Goal: Check status: Check status

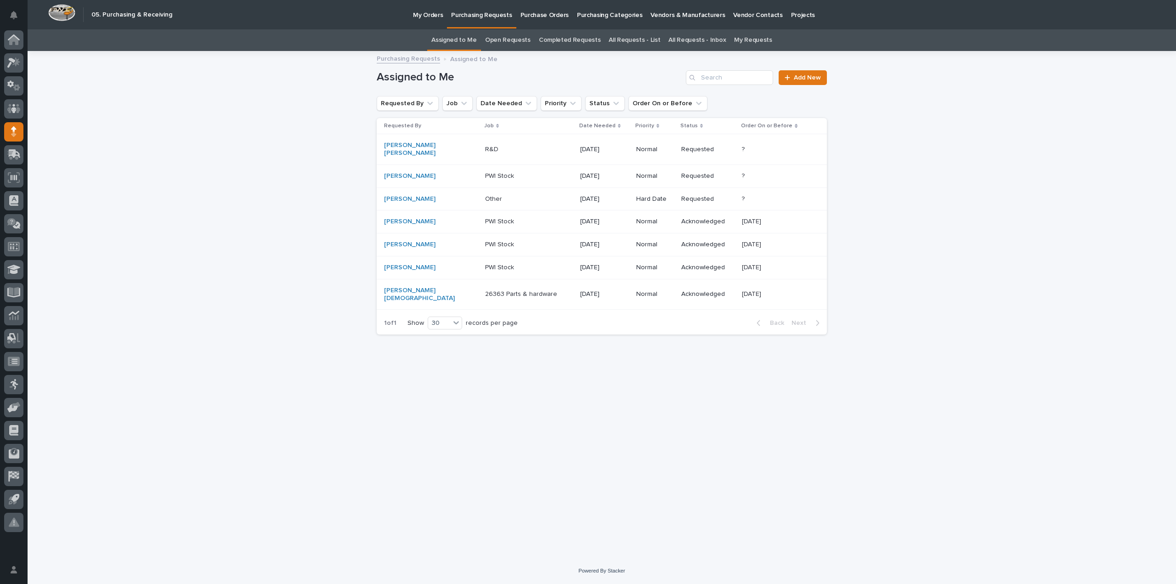
click at [634, 43] on link "All Requests - List" at bounding box center [634, 40] width 51 height 22
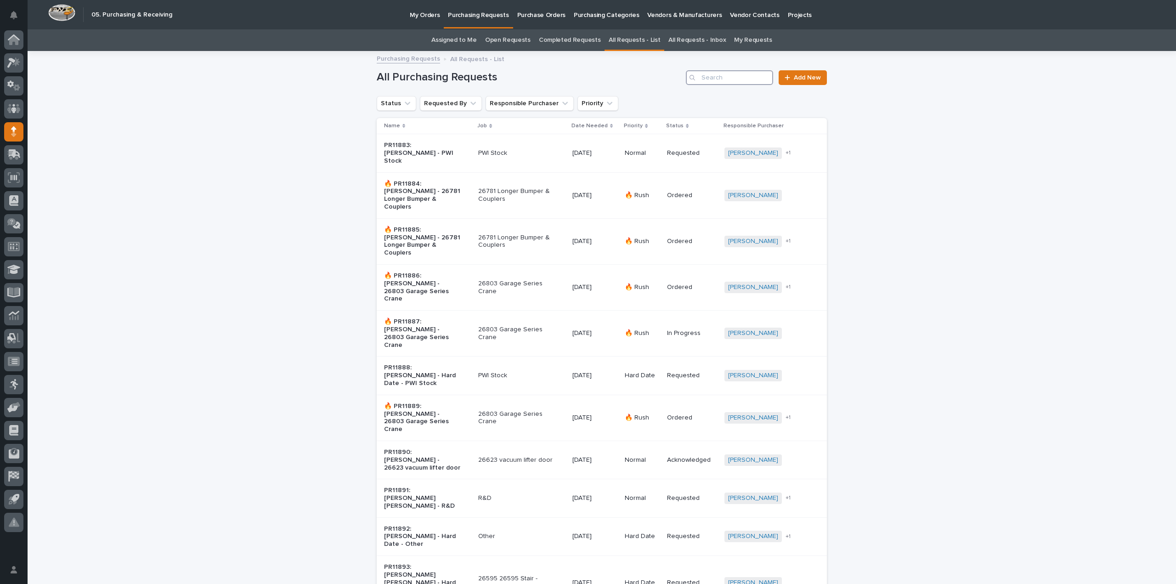
click at [720, 81] on input "Search" at bounding box center [729, 77] width 87 height 15
type input "26392"
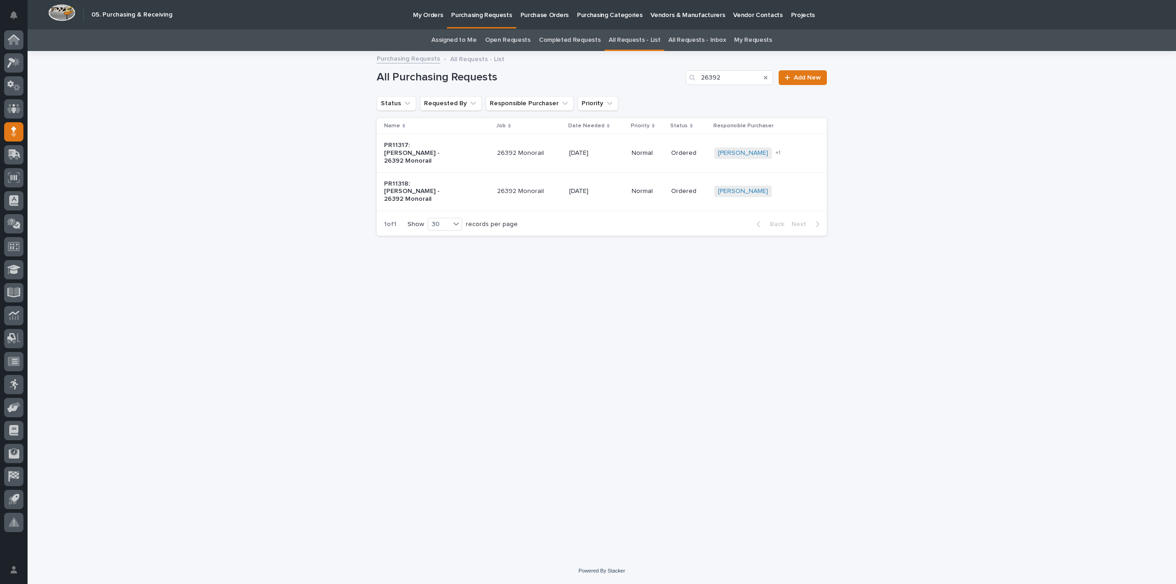
click at [536, 152] on p "26392 Monorail" at bounding box center [529, 153] width 65 height 8
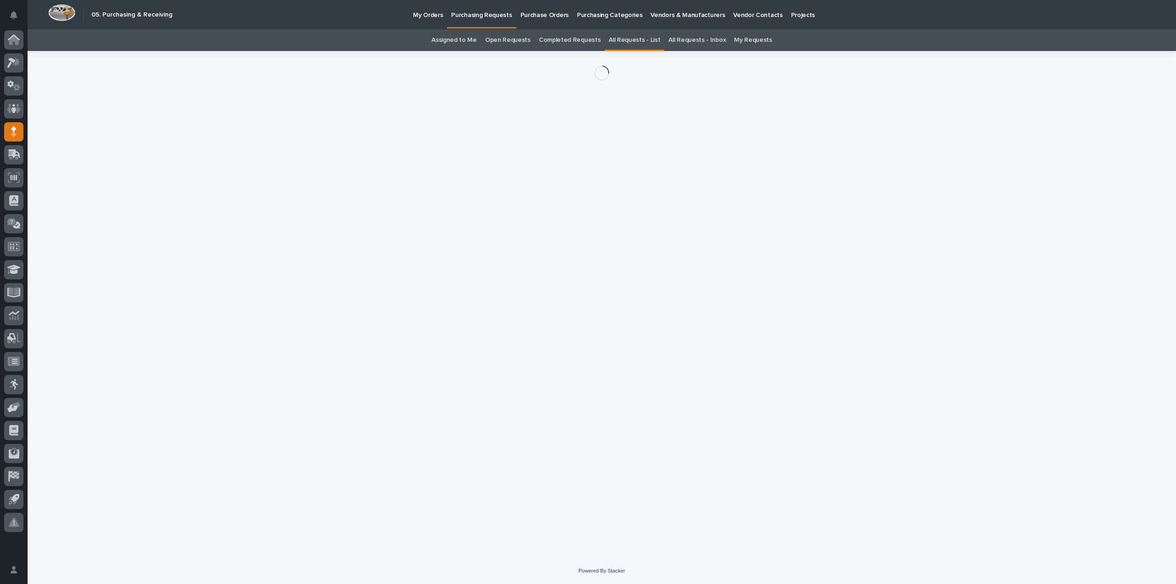
click at [536, 152] on div "Loading... Saving… Loading... Saving…" at bounding box center [601, 293] width 459 height 484
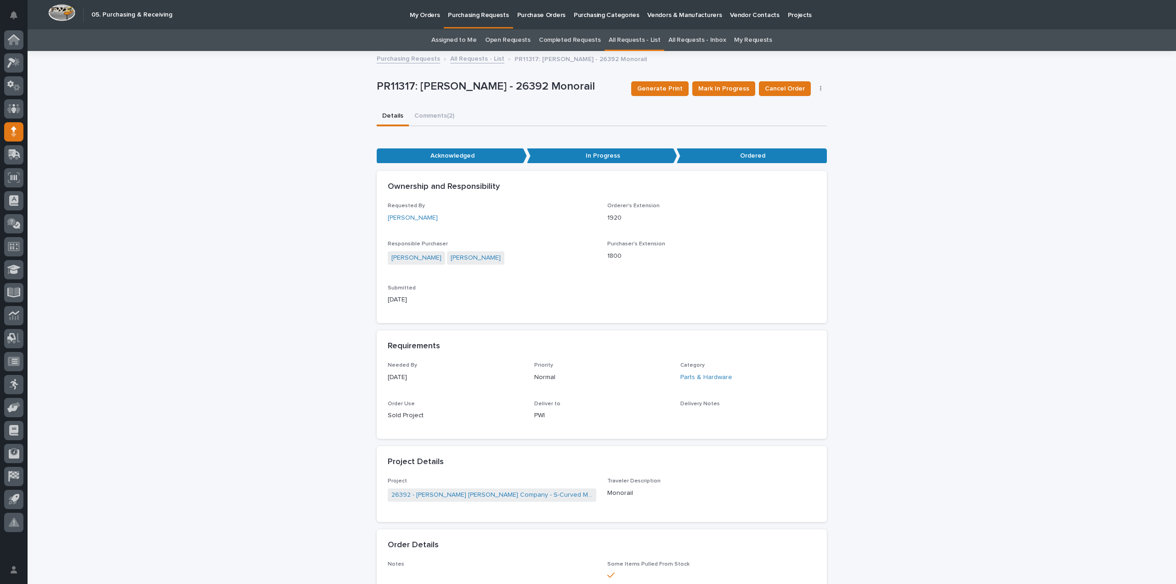
click at [807, 158] on p "Ordered" at bounding box center [752, 155] width 150 height 15
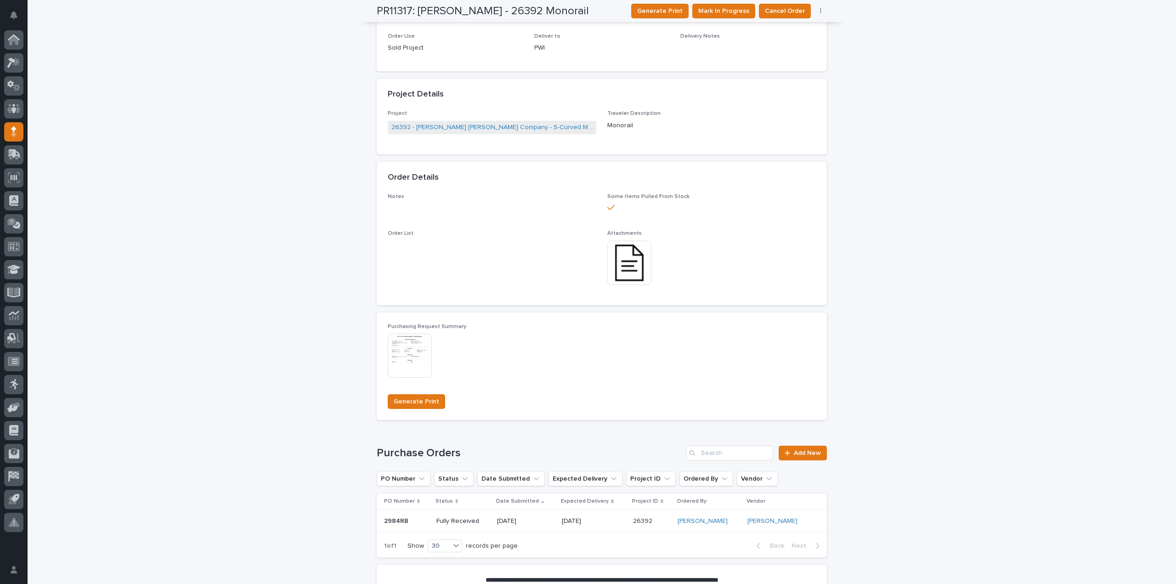
scroll to position [184, 0]
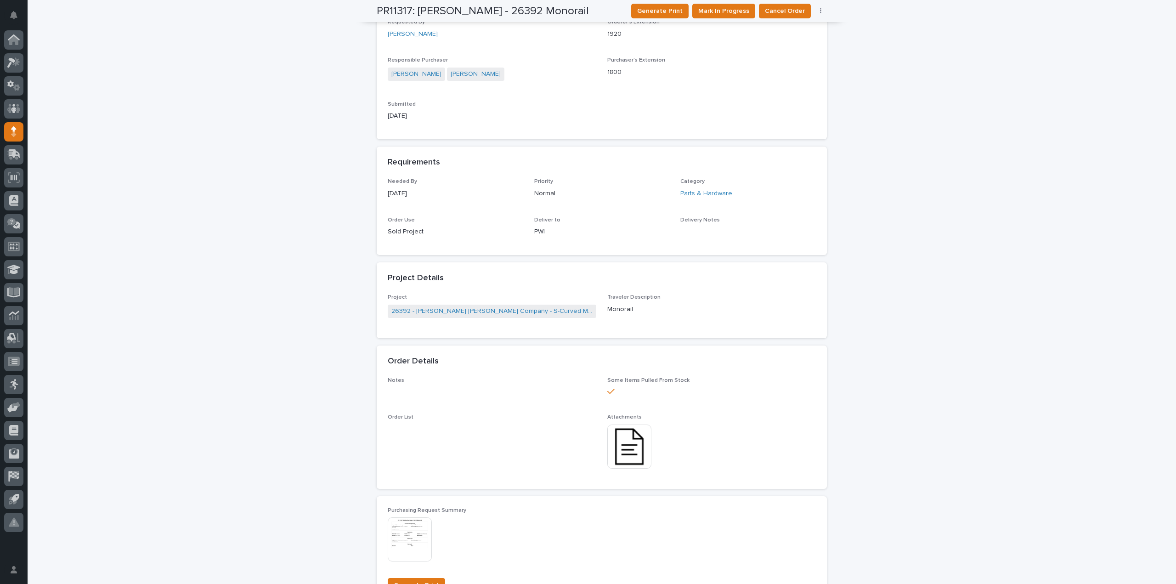
click at [627, 447] on img at bounding box center [629, 446] width 44 height 44
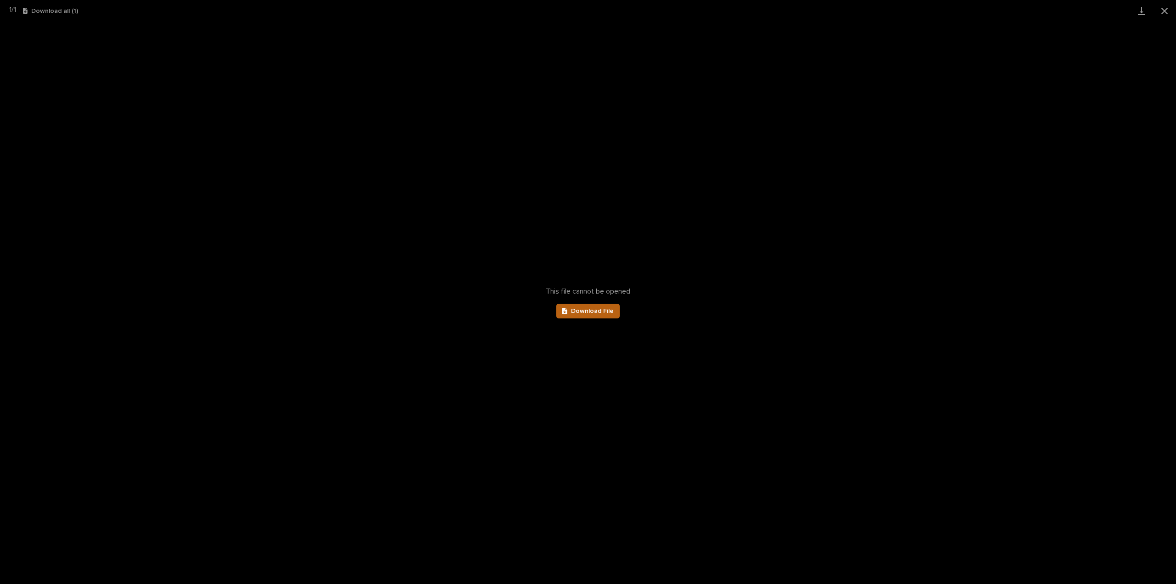
click at [588, 311] on span "Download File" at bounding box center [592, 311] width 43 height 6
drag, startPoint x: 1164, startPoint y: 9, endPoint x: 1127, endPoint y: 3, distance: 37.2
click at [1165, 9] on button "Close gallery" at bounding box center [1164, 11] width 23 height 22
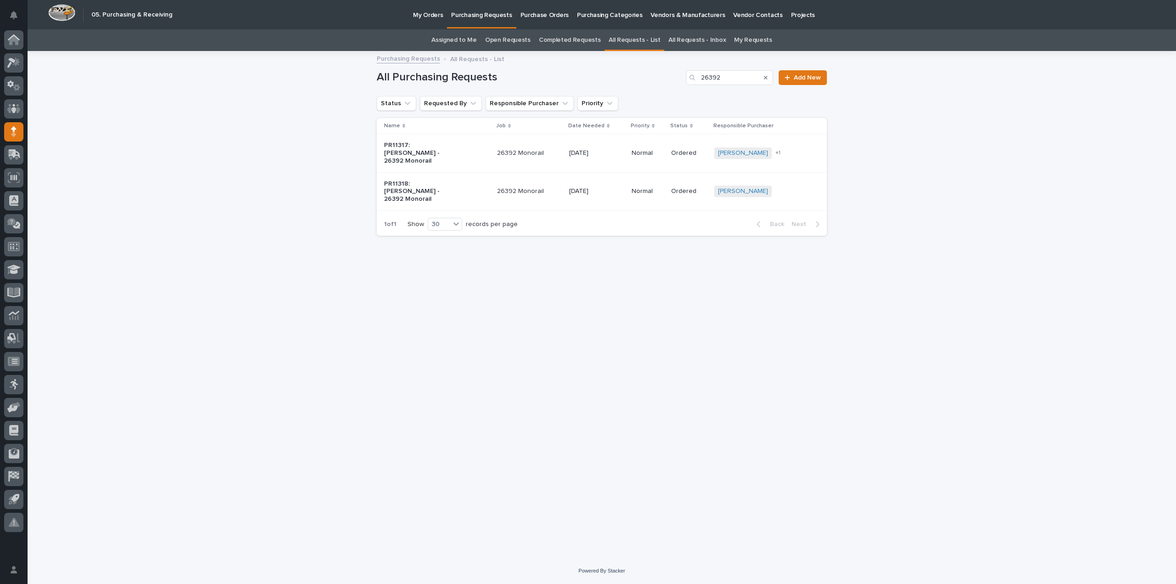
click at [530, 187] on div "26392 Monorail" at bounding box center [529, 191] width 65 height 15
click at [532, 187] on p "26392 Monorail" at bounding box center [529, 191] width 65 height 8
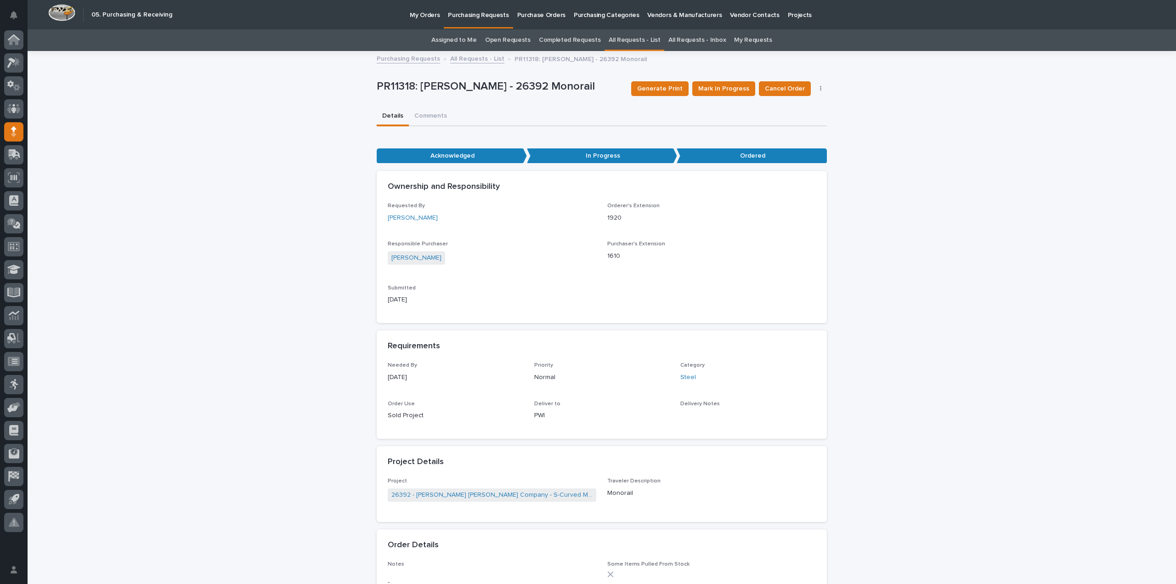
click at [189, 165] on div "**********" at bounding box center [602, 561] width 1148 height 1018
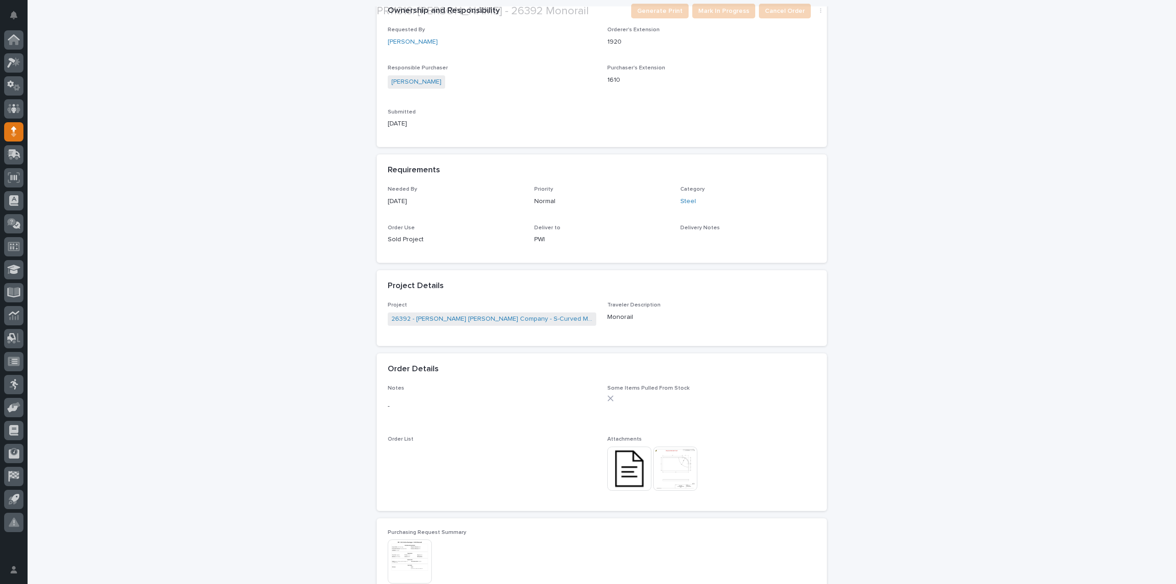
scroll to position [184, 0]
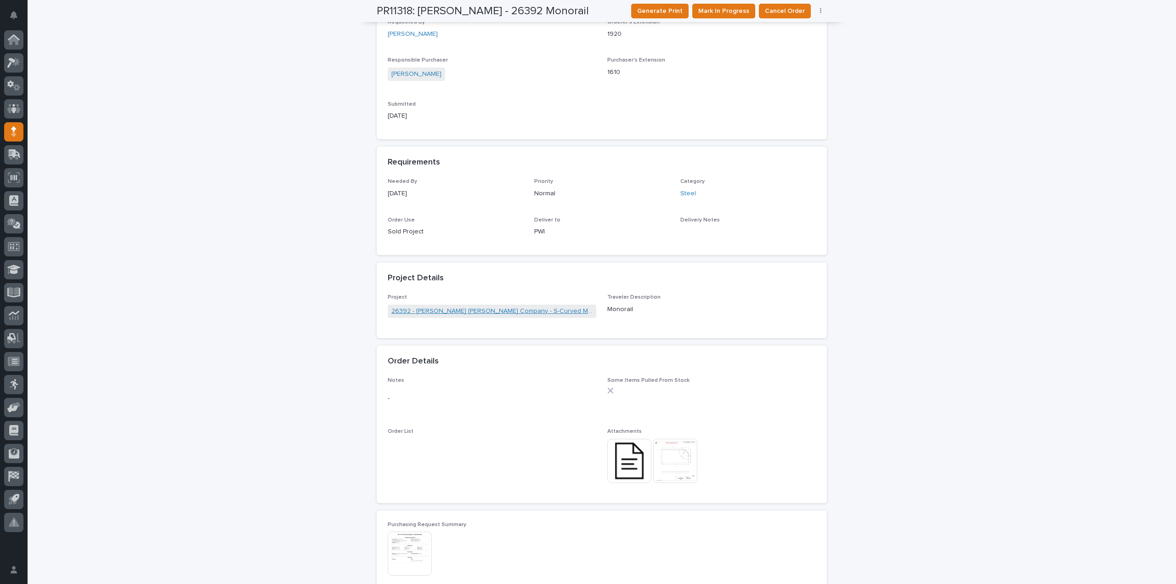
click at [485, 312] on link "26392 - Deshazo Crane Company - S-Curved Monorail" at bounding box center [491, 311] width 201 height 10
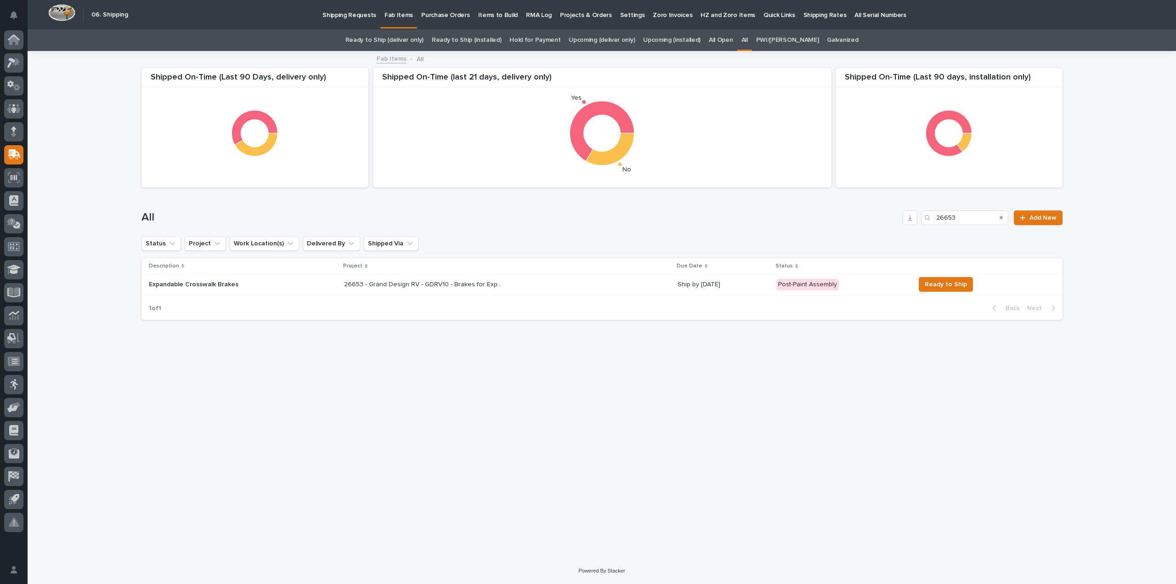
drag, startPoint x: 964, startPoint y: 218, endPoint x: 931, endPoint y: 229, distance: 34.6
click at [932, 228] on div "All 26653 Add New" at bounding box center [601, 214] width 921 height 44
type input "26392"
click at [385, 284] on p "26392 - Deshazo Crane Company - S-Curved Monorail" at bounding box center [401, 284] width 163 height 10
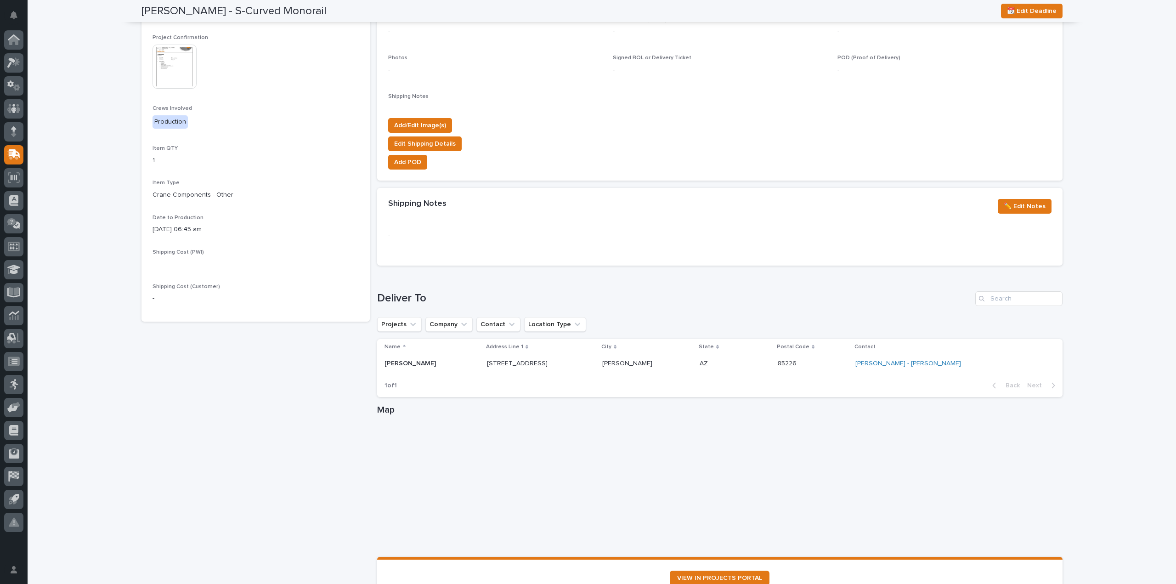
scroll to position [367, 0]
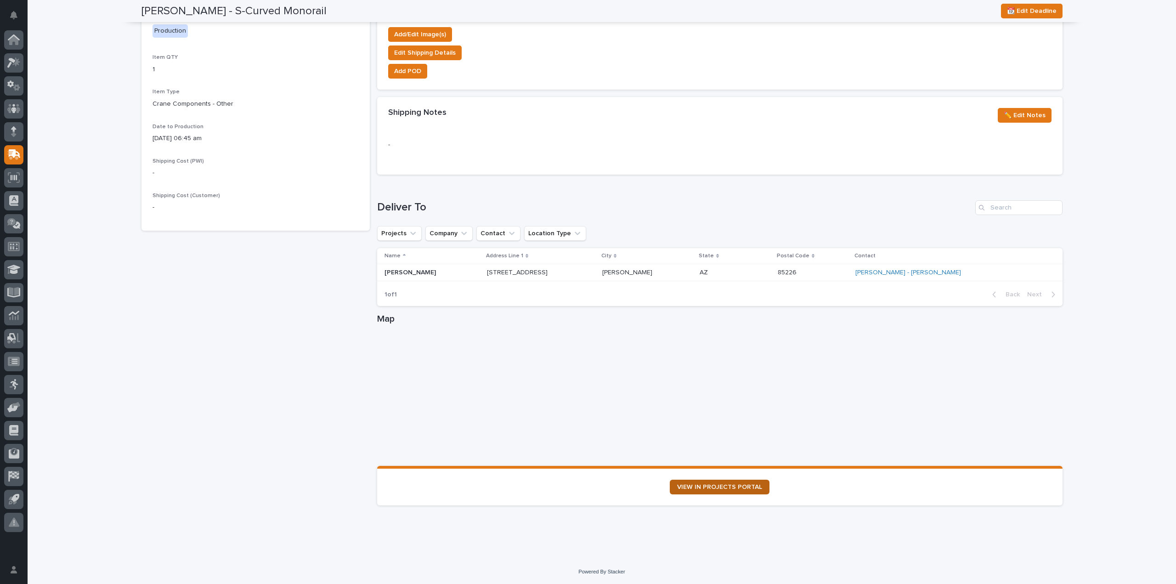
click at [725, 490] on link "VIEW IN PROJECTS PORTAL" at bounding box center [720, 487] width 100 height 15
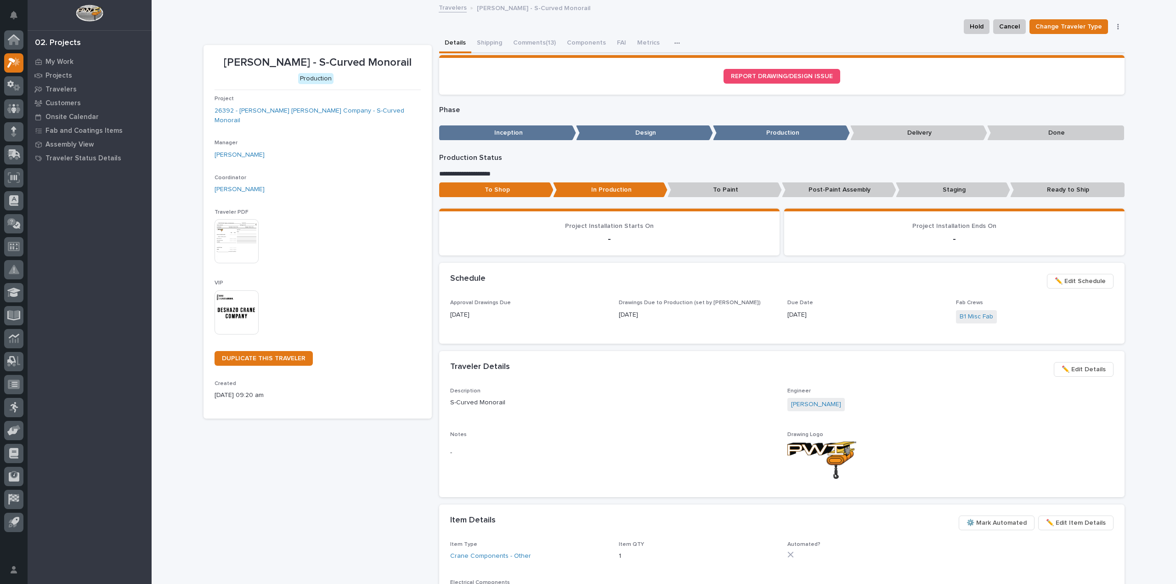
drag, startPoint x: 0, startPoint y: 0, endPoint x: 239, endPoint y: 10, distance: 239.1
